Goal: Information Seeking & Learning: Learn about a topic

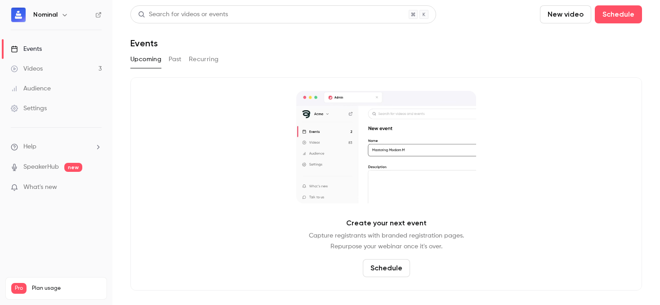
click at [175, 56] on button "Past" at bounding box center [175, 59] width 13 height 14
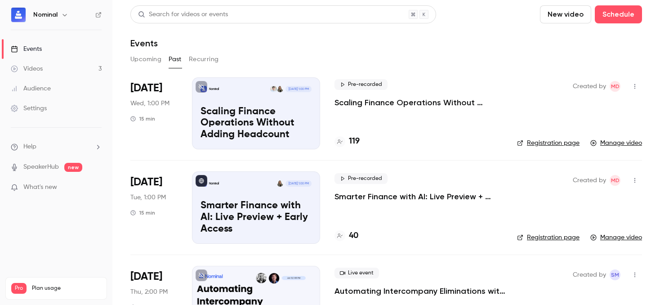
click at [244, 90] on div "Nominal [DATE] 1:00 PM" at bounding box center [255, 89] width 111 height 6
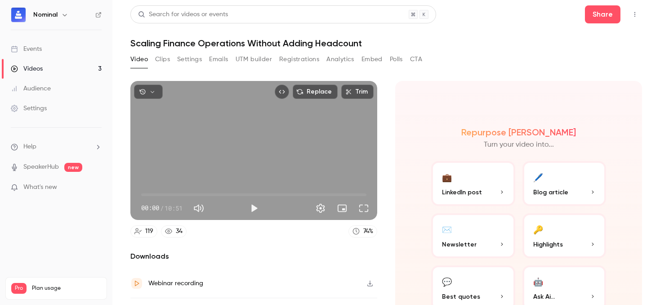
click at [160, 62] on button "Clips" at bounding box center [162, 59] width 15 height 14
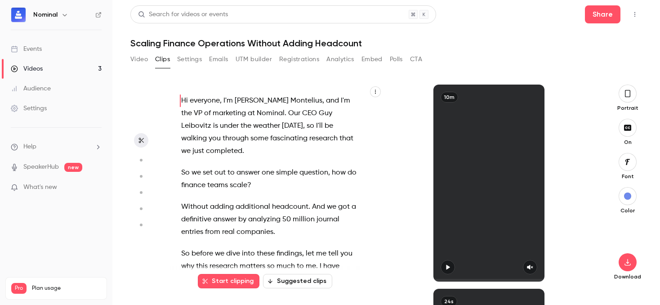
click at [293, 277] on button "Suggested clips" at bounding box center [297, 281] width 69 height 14
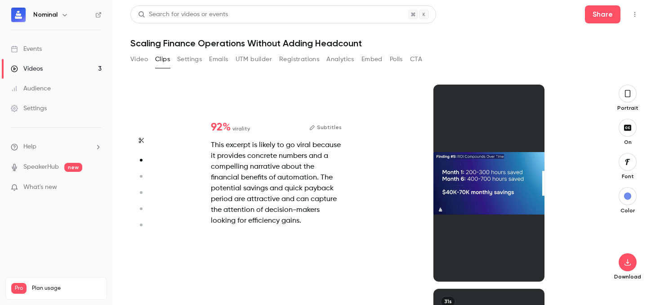
scroll to position [204, 0]
click at [468, 194] on div at bounding box center [488, 182] width 111 height 197
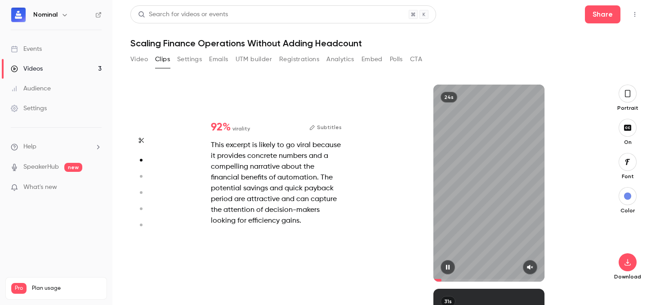
click at [534, 262] on button "button" at bounding box center [530, 267] width 14 height 14
type input "*"
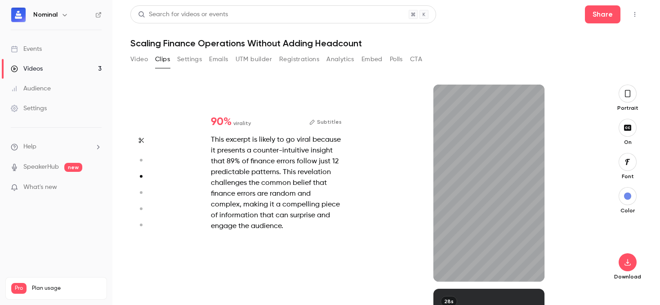
scroll to position [408, 0]
click at [528, 270] on button "button" at bounding box center [530, 267] width 14 height 14
click at [443, 270] on button "button" at bounding box center [447, 267] width 14 height 14
click at [529, 159] on div "31s" at bounding box center [488, 182] width 111 height 197
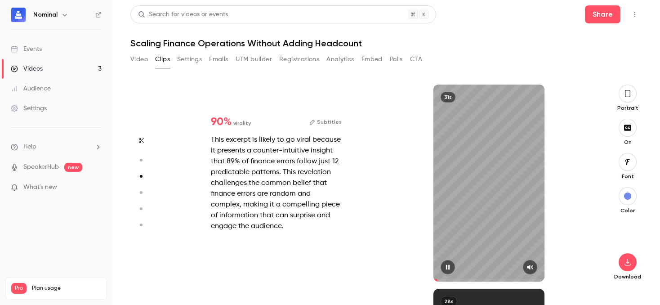
click at [543, 182] on div "31s" at bounding box center [488, 182] width 111 height 197
click at [607, 19] on button "Share" at bounding box center [603, 14] width 36 height 18
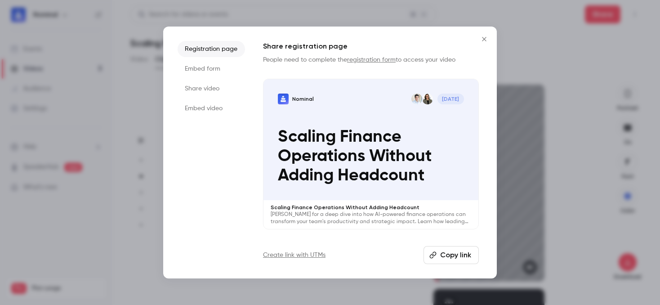
click at [479, 39] on icon "Close" at bounding box center [484, 39] width 11 height 7
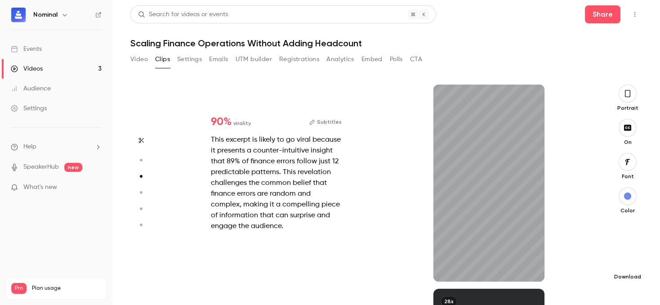
click at [626, 262] on icon "button" at bounding box center [627, 261] width 11 height 7
click at [398, 236] on div "31s" at bounding box center [488, 182] width 213 height 197
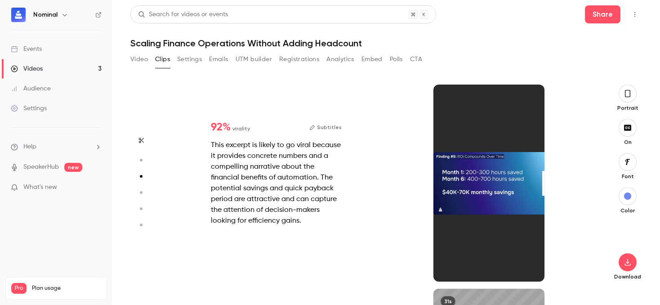
type input "*"
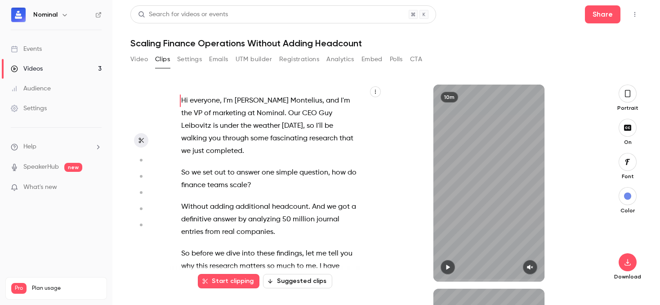
scroll to position [0, 0]
click at [371, 91] on button "button" at bounding box center [375, 91] width 11 height 11
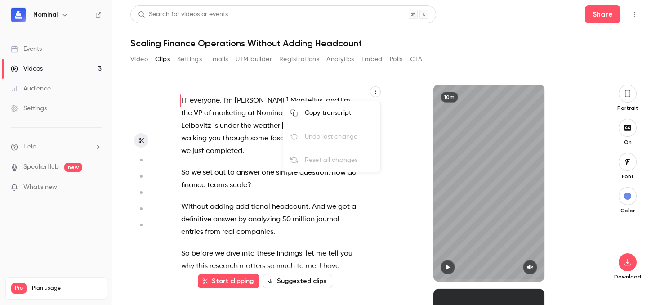
click at [401, 129] on div at bounding box center [330, 152] width 660 height 305
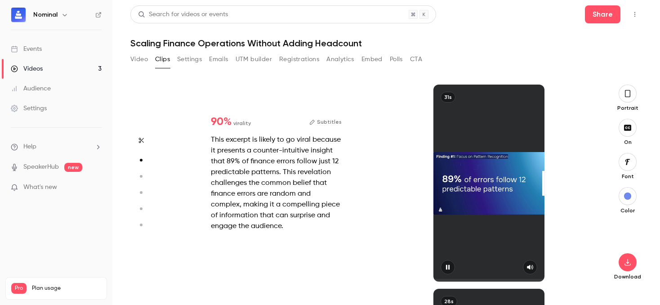
type input "*"
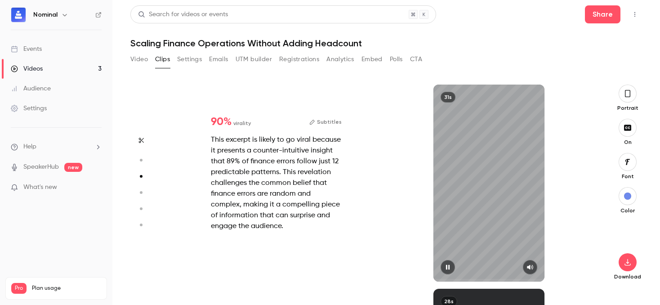
type input "*"
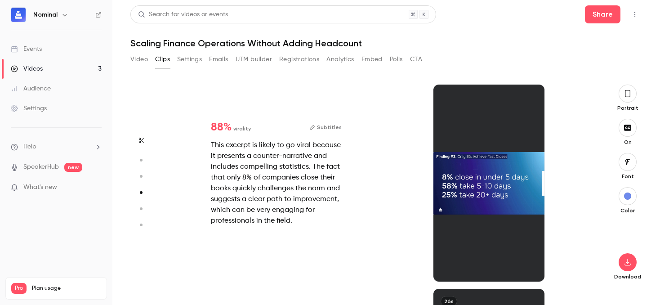
scroll to position [612, 0]
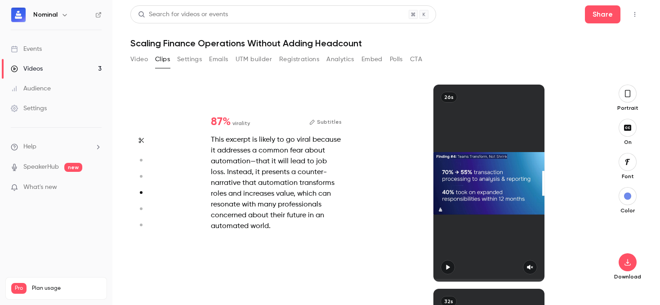
type input "*"
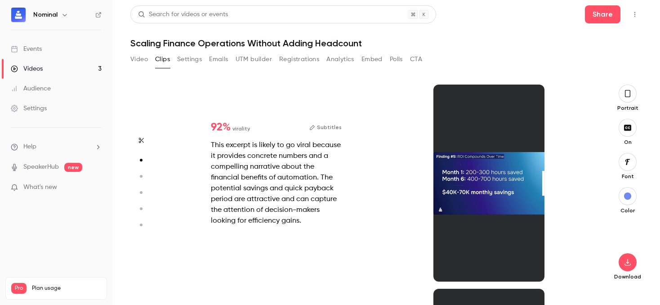
scroll to position [204, 0]
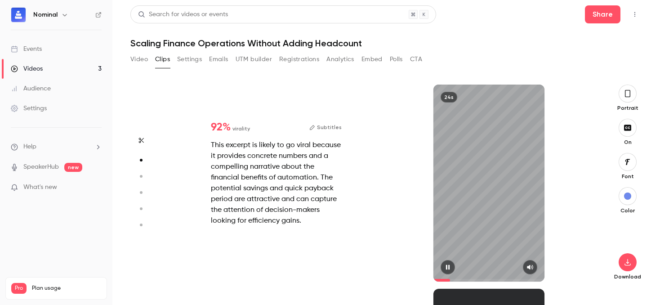
click at [471, 171] on div "24s" at bounding box center [488, 182] width 111 height 197
type input "***"
